Goal: Find specific page/section: Find specific page/section

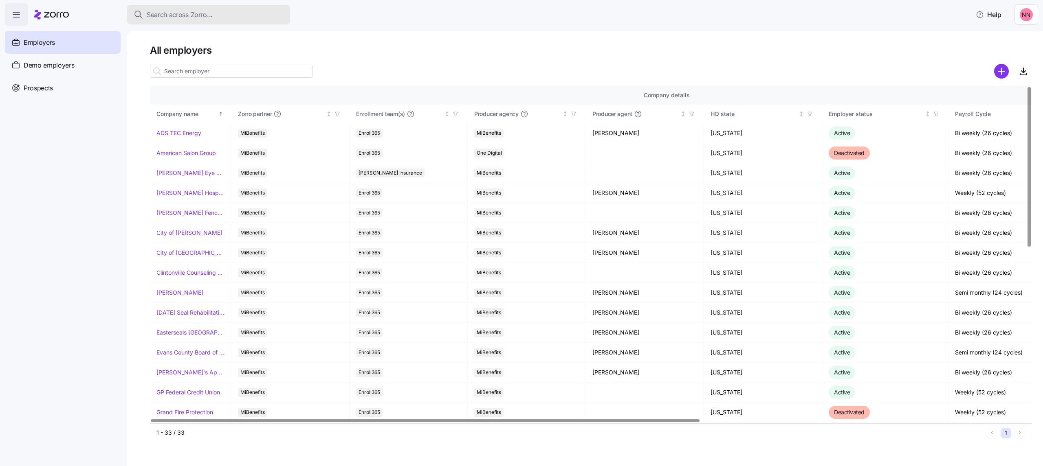
click at [210, 12] on span "Search across Zorro..." at bounding box center [180, 15] width 66 height 10
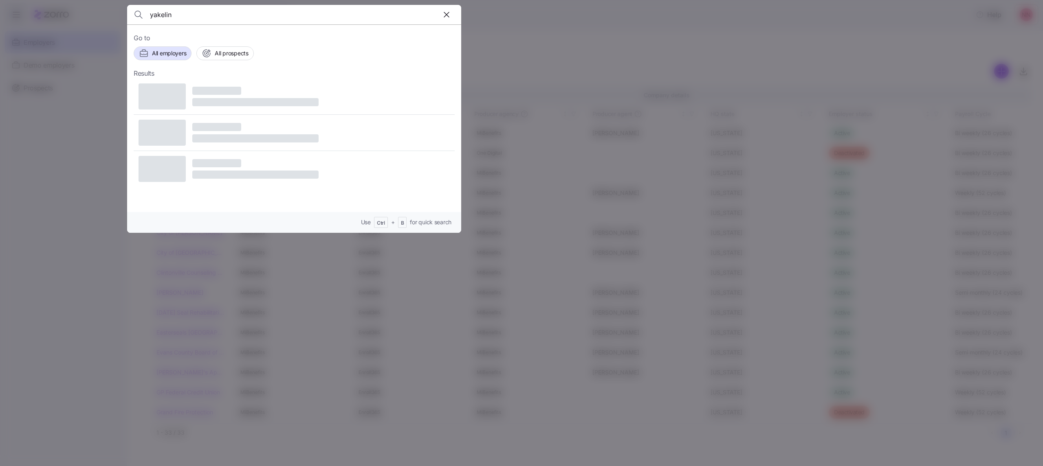
type input "yakelin"
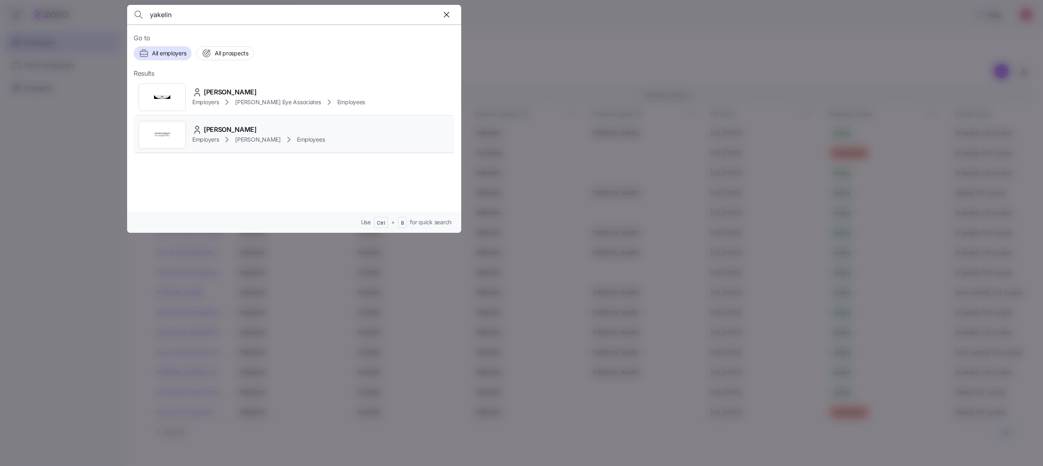
click at [238, 134] on span "YAKELIN FIGUEROA-HIDALDO" at bounding box center [230, 130] width 53 height 10
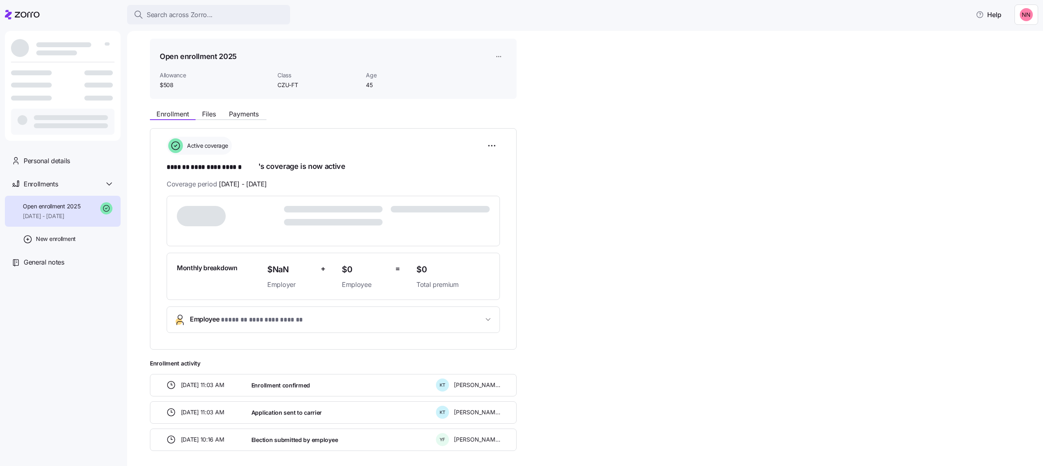
scroll to position [46, 0]
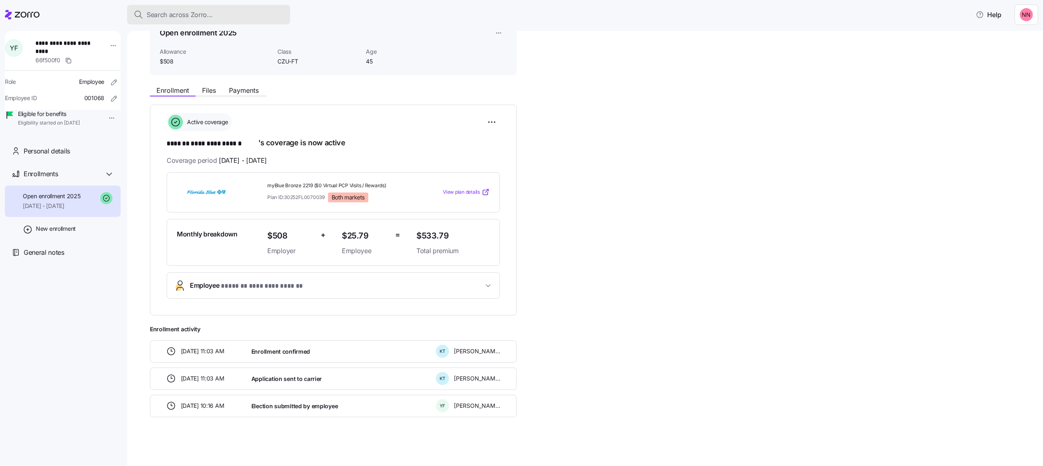
click at [201, 12] on span "Search across Zorro..." at bounding box center [180, 15] width 66 height 10
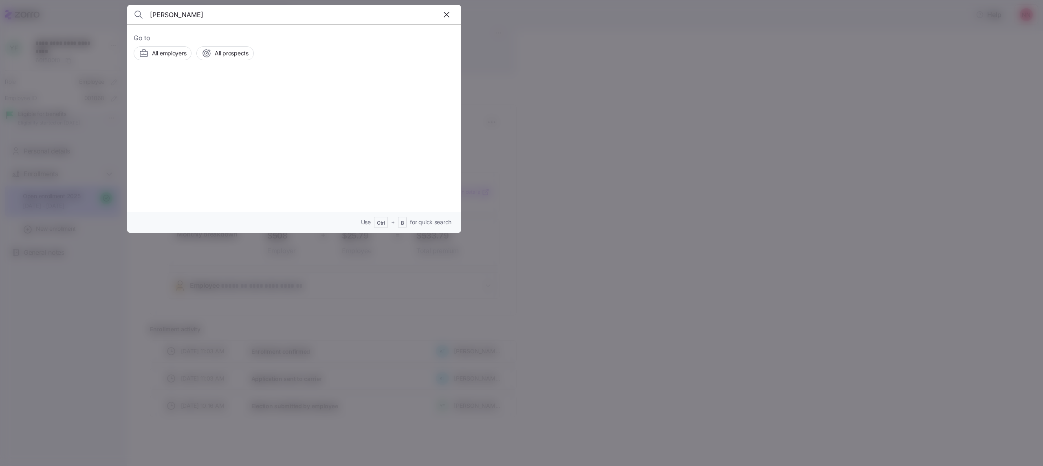
type input "rizzo"
click at [203, 92] on div "[PERSON_NAME]" at bounding box center [285, 92] width 186 height 10
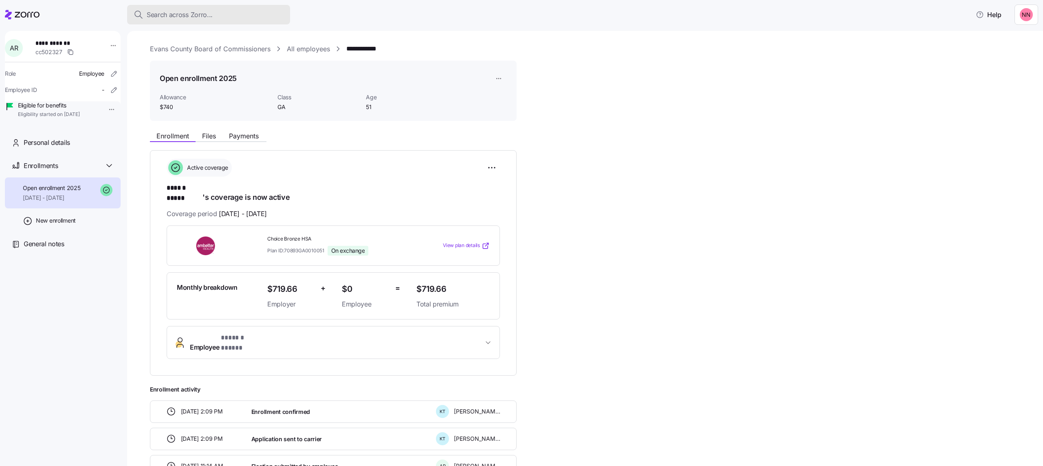
click at [198, 7] on button "Search across Zorro..." at bounding box center [208, 15] width 163 height 20
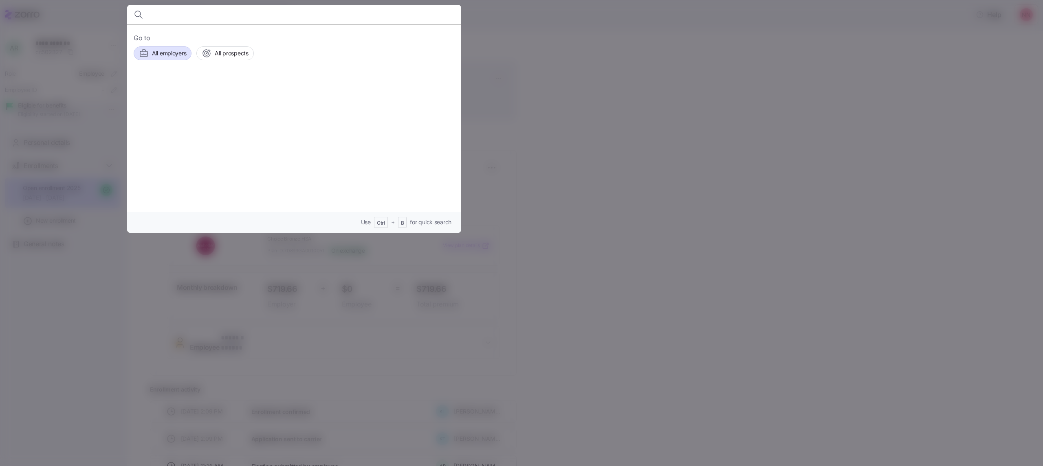
click at [170, 49] on span "All employers" at bounding box center [169, 53] width 34 height 8
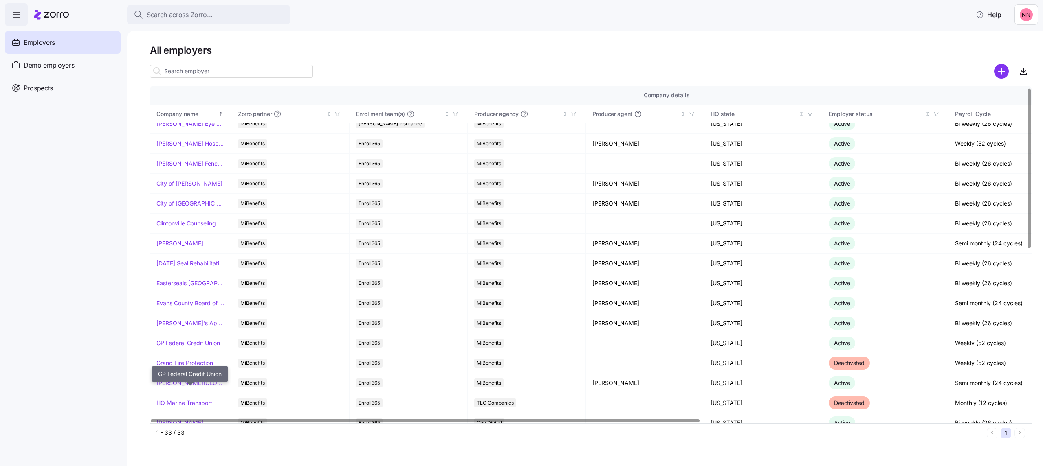
scroll to position [163, 0]
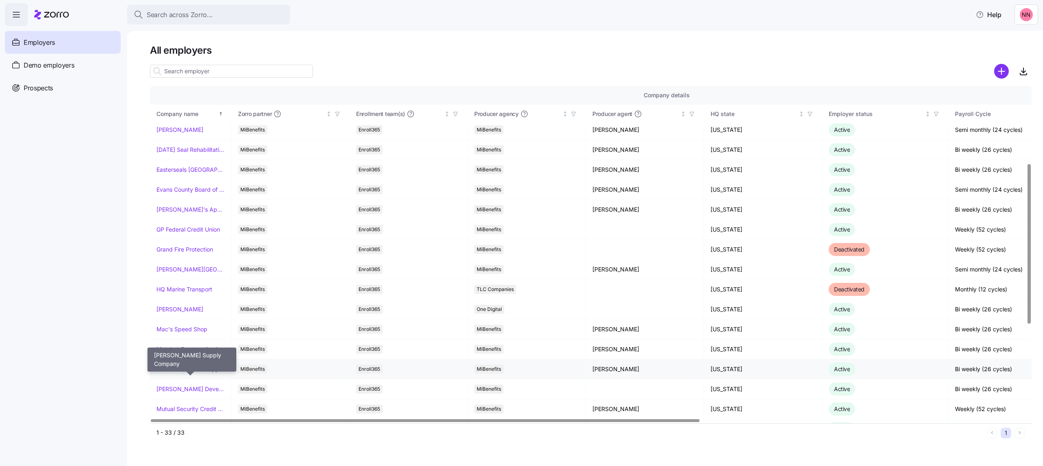
click at [179, 372] on link "McDaniel Supply Company" at bounding box center [190, 369] width 68 height 8
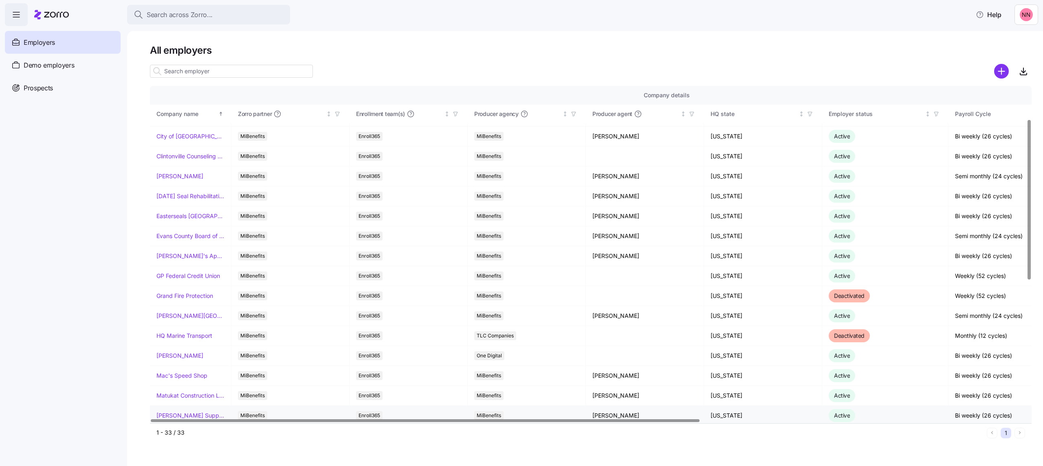
scroll to position [163, 0]
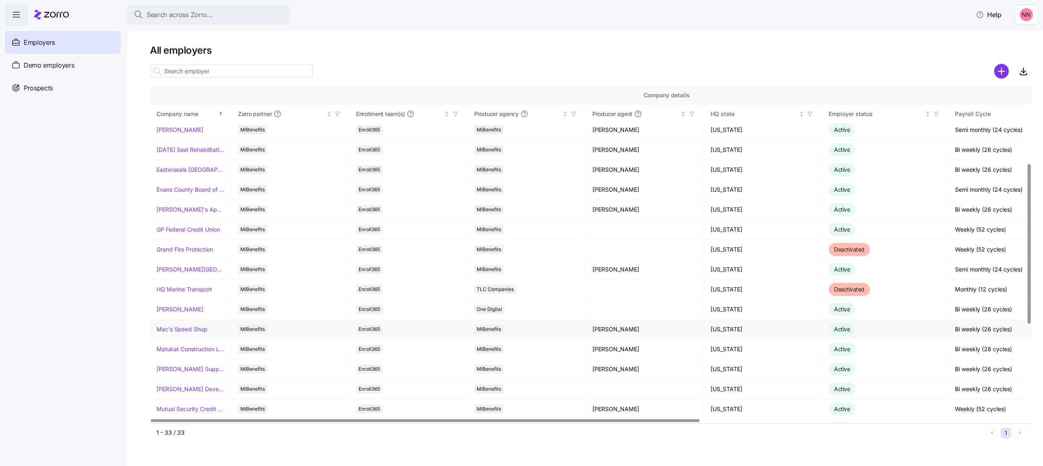
click at [189, 331] on link "Mac's Speed Shop" at bounding box center [181, 329] width 51 height 8
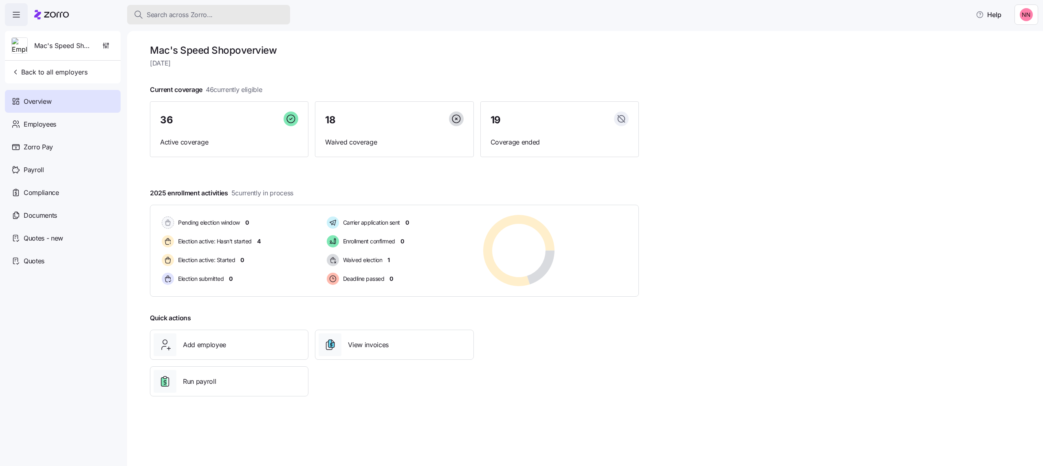
click at [219, 12] on div "Search across Zorro..." at bounding box center [209, 15] width 150 height 10
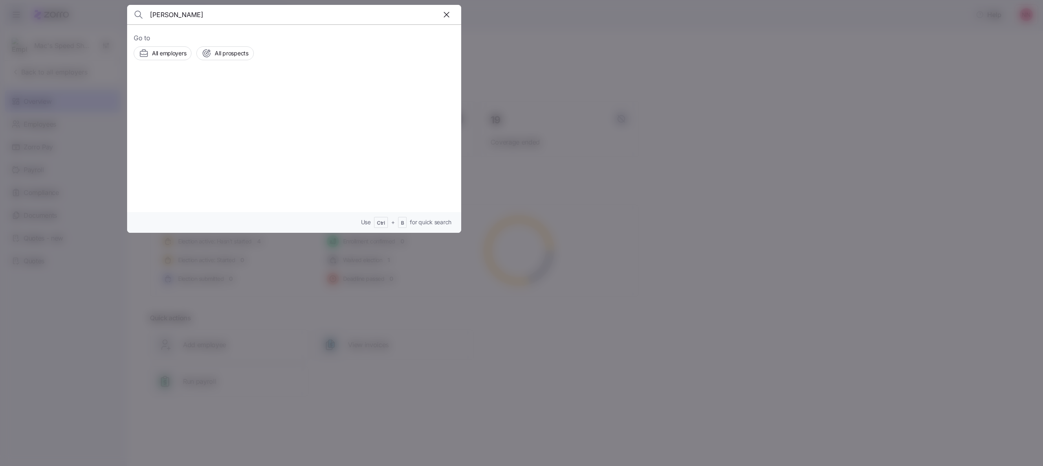
type input "jones"
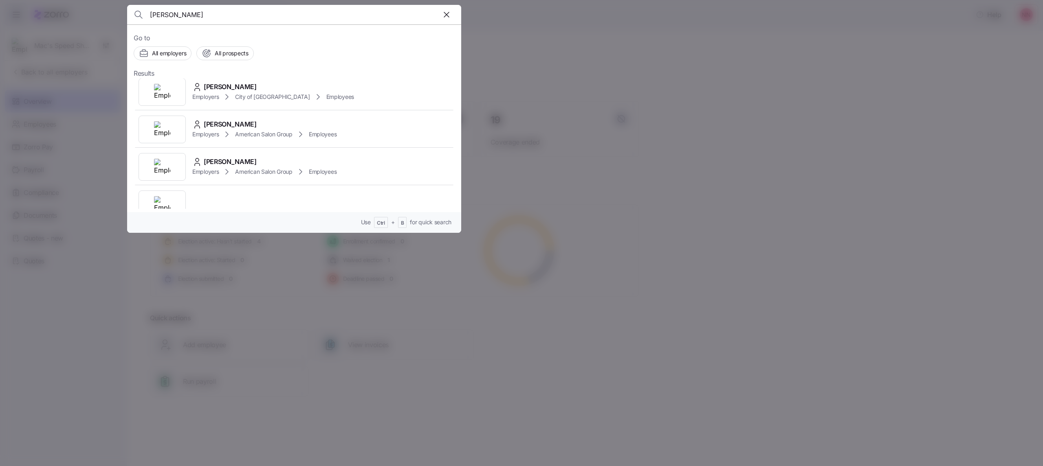
scroll to position [434, 0]
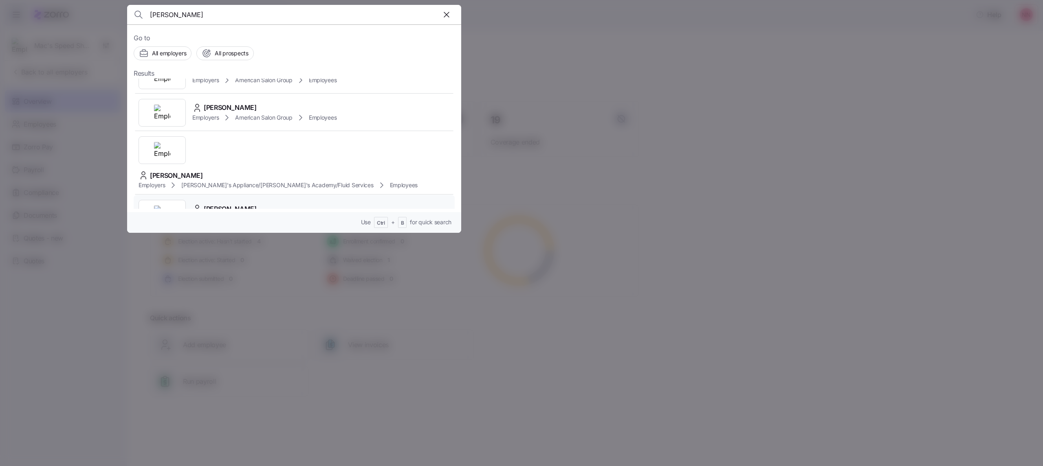
click at [243, 204] on span "Tiffany Jones" at bounding box center [230, 209] width 53 height 10
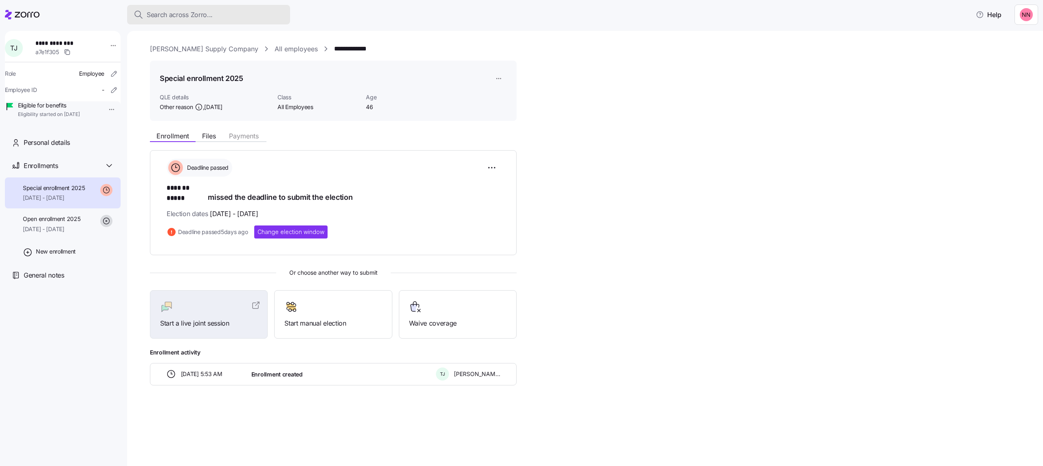
click at [222, 14] on div "Search across Zorro..." at bounding box center [209, 15] width 150 height 10
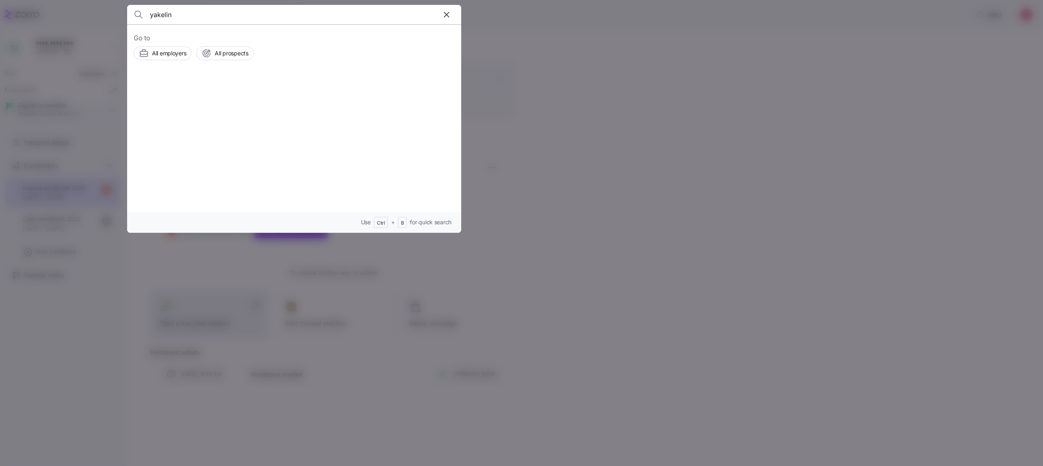
type input "yakelin"
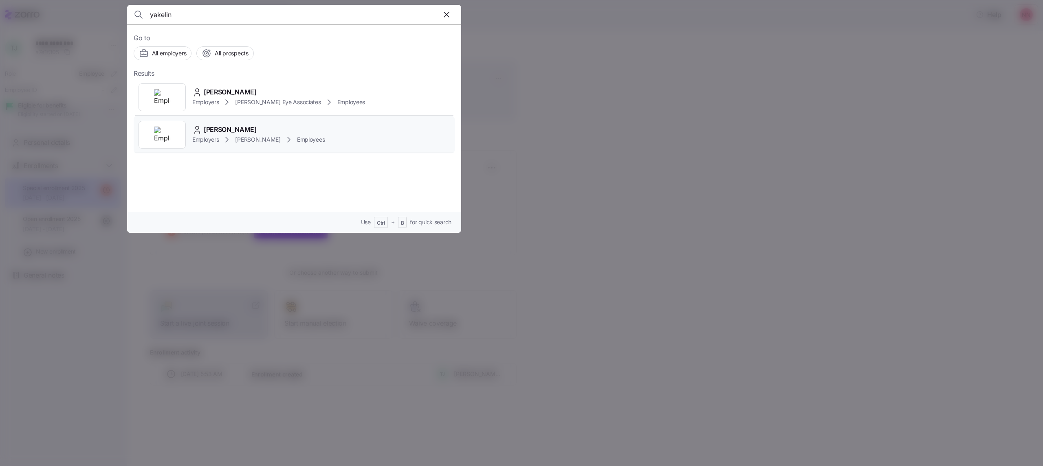
click at [264, 136] on span "Dayton Andrews" at bounding box center [257, 140] width 45 height 8
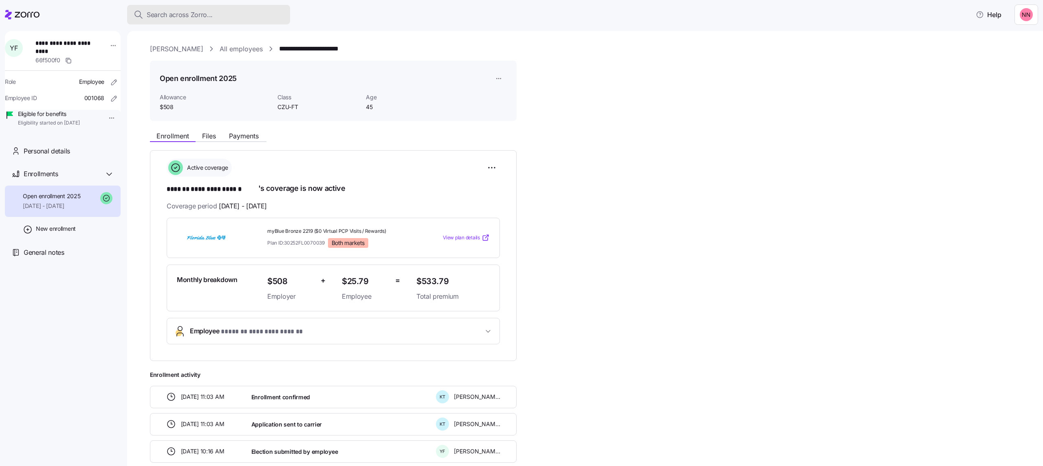
click at [258, 10] on div "Search across Zorro..." at bounding box center [209, 15] width 150 height 10
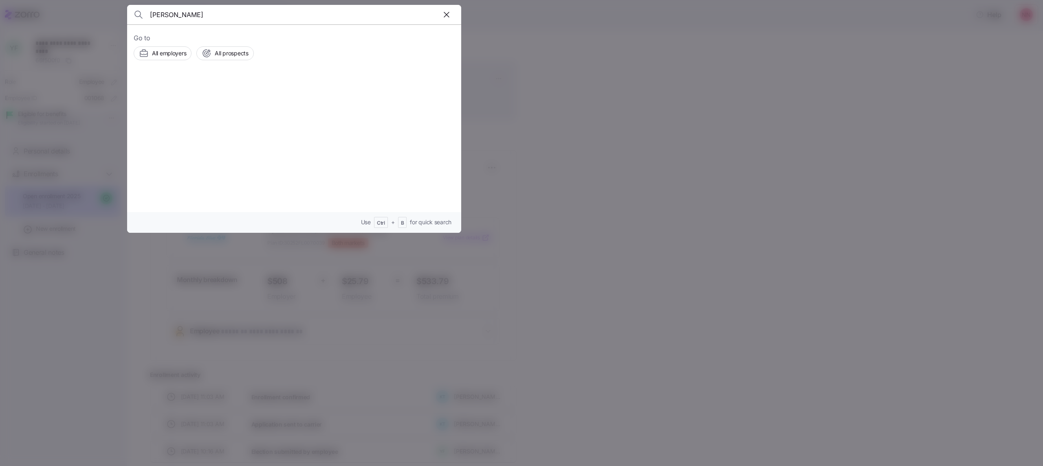
type input "rizzo"
click at [258, 95] on div "[PERSON_NAME]" at bounding box center [285, 92] width 186 height 10
